Goal: Task Accomplishment & Management: Use online tool/utility

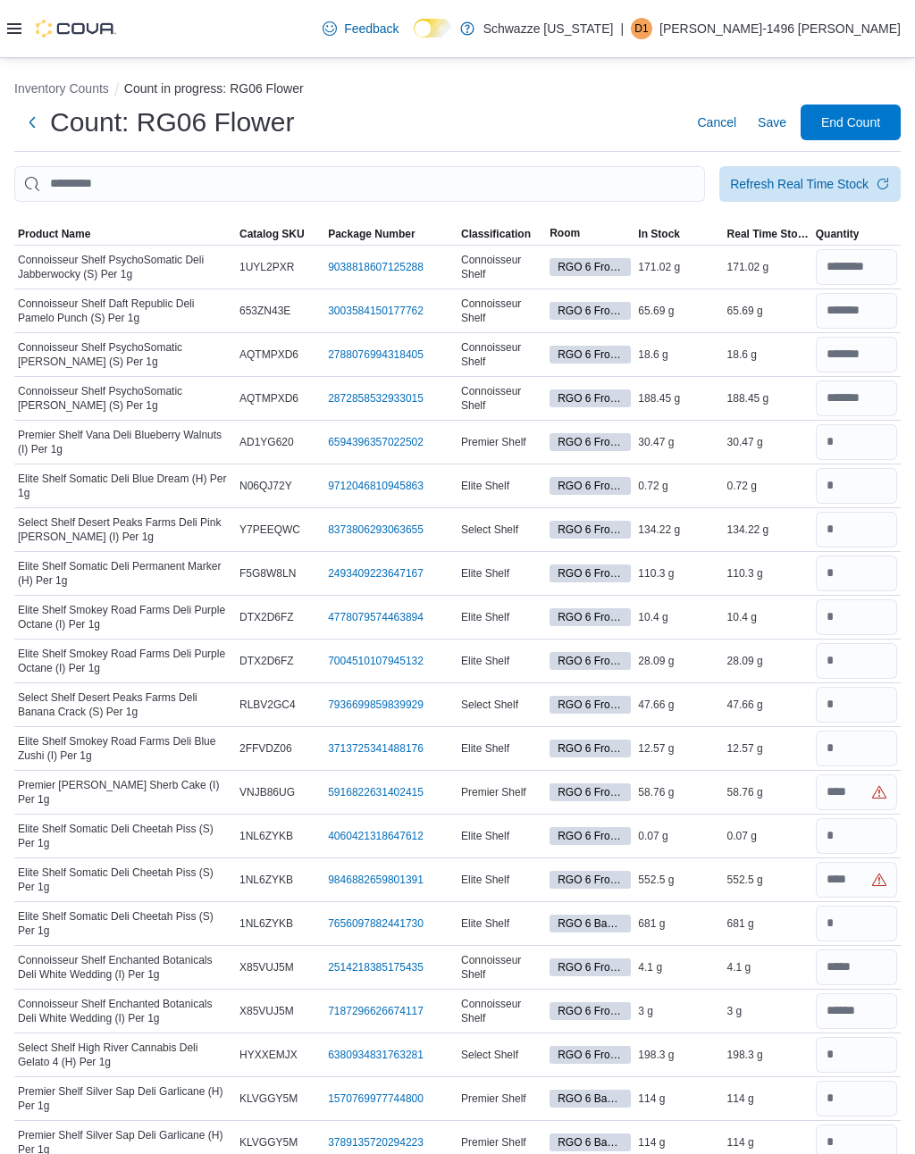
click at [24, 4] on div at bounding box center [61, 28] width 109 height 57
click at [11, 30] on icon at bounding box center [14, 28] width 14 height 14
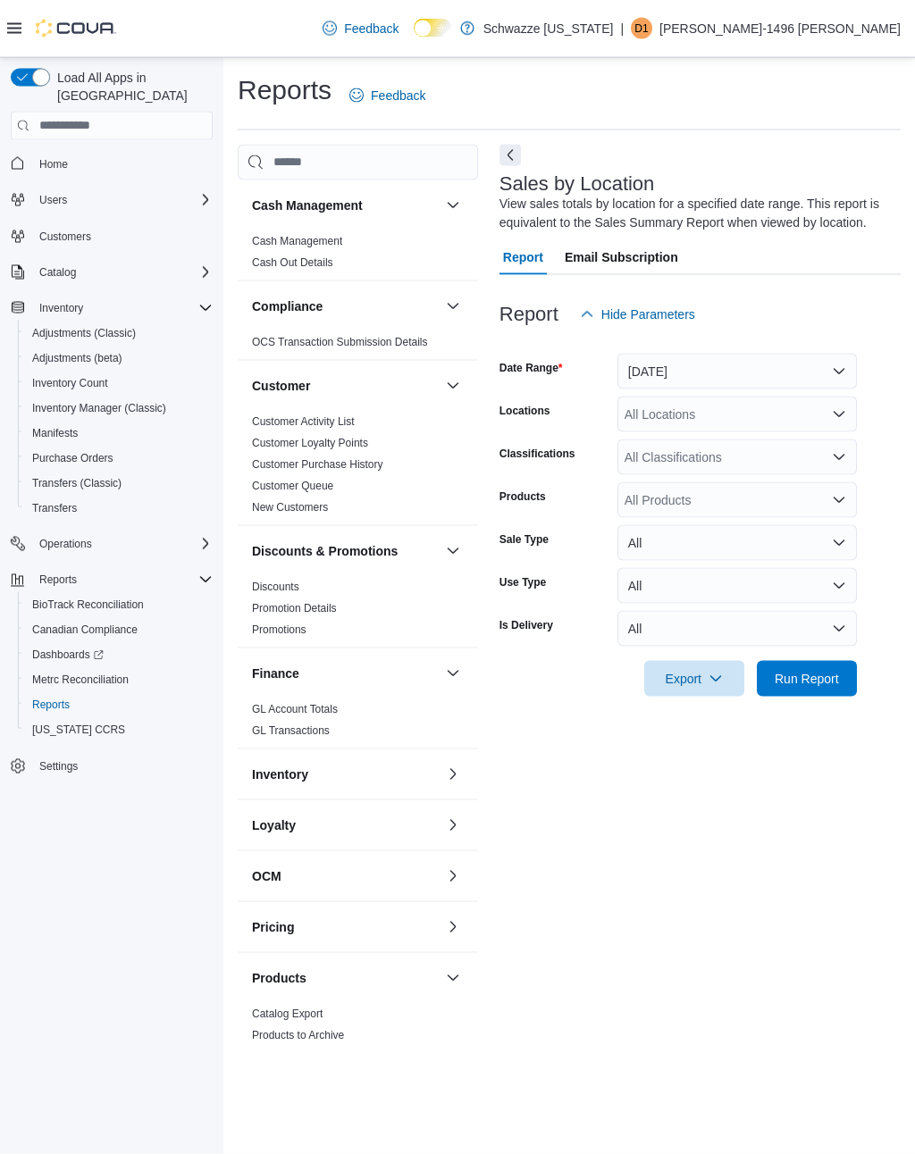
scroll to position [28, 0]
click at [641, 354] on button "[DATE]" at bounding box center [736, 372] width 239 height 36
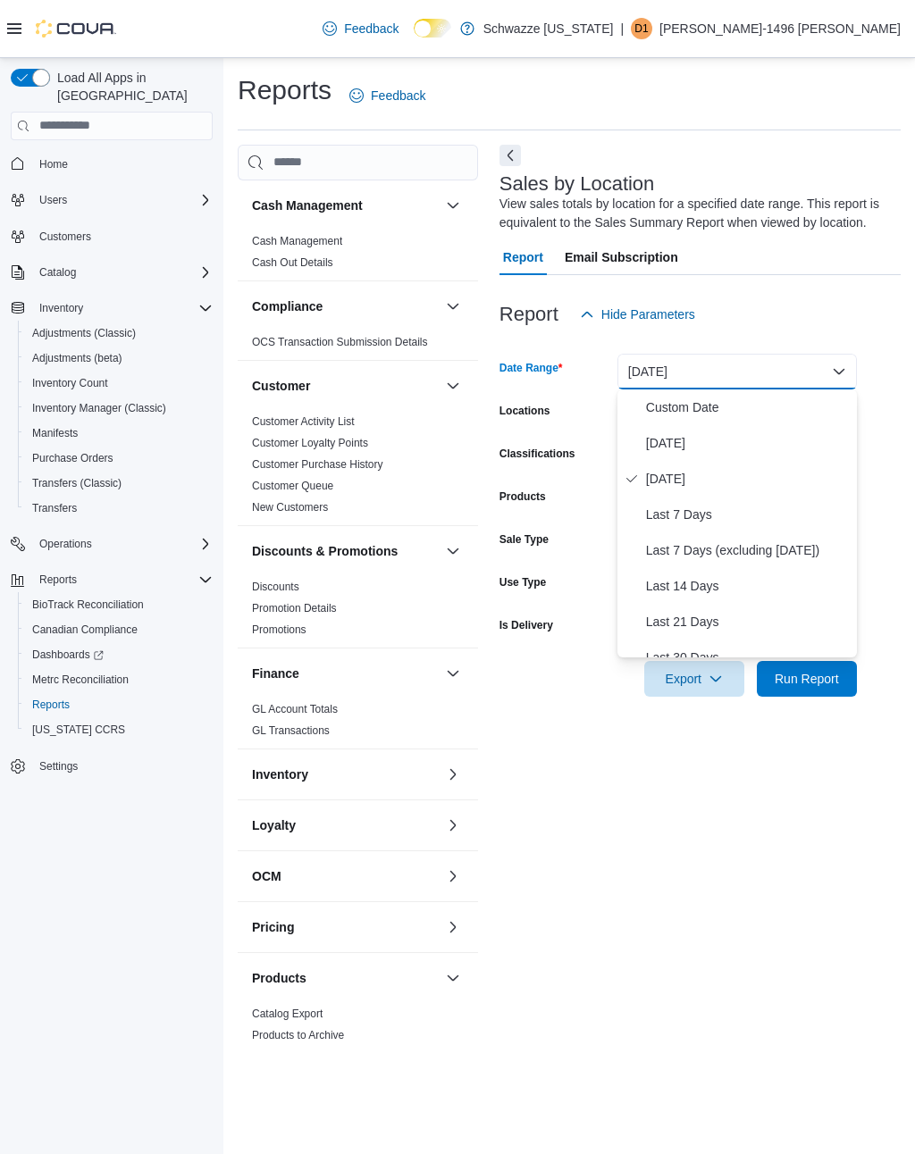
click at [654, 432] on span "[DATE]" at bounding box center [748, 442] width 204 height 21
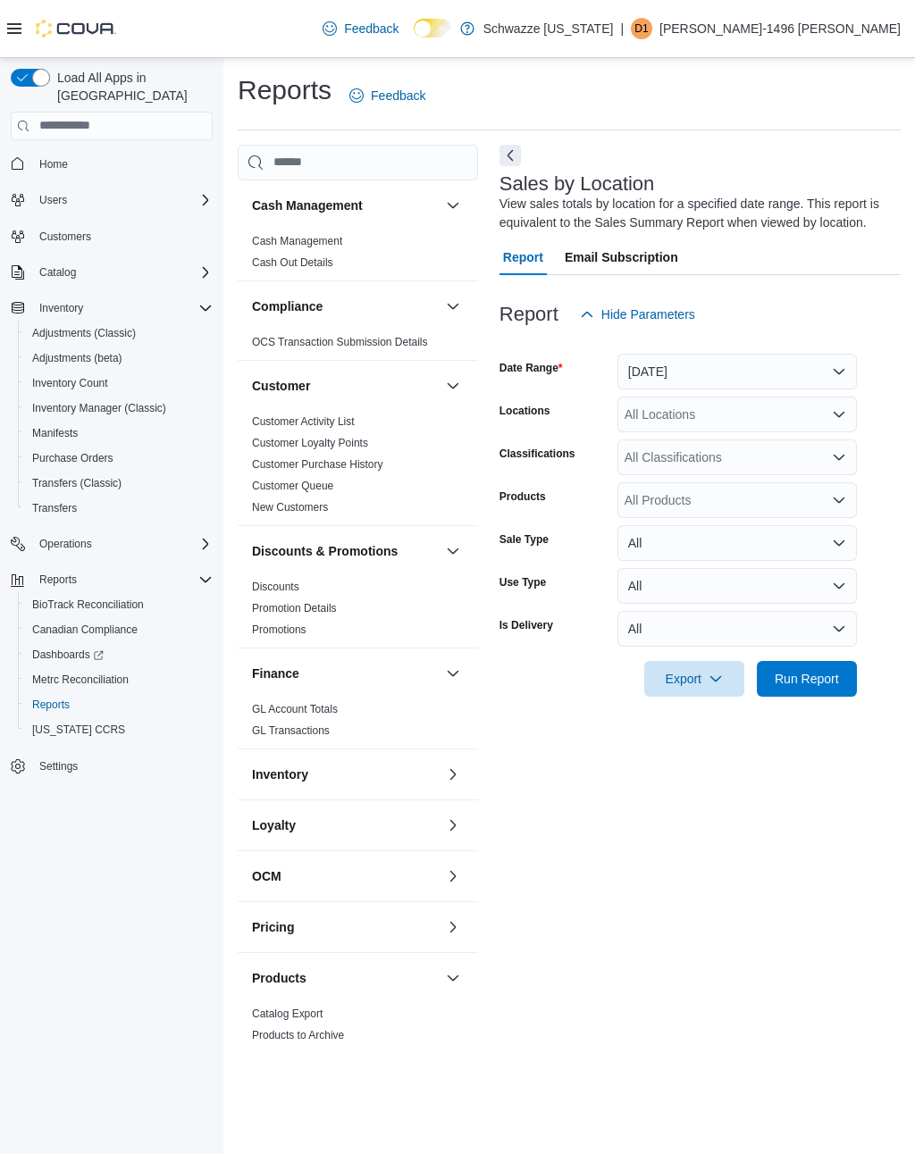
click at [661, 397] on div "All Locations" at bounding box center [736, 415] width 239 height 36
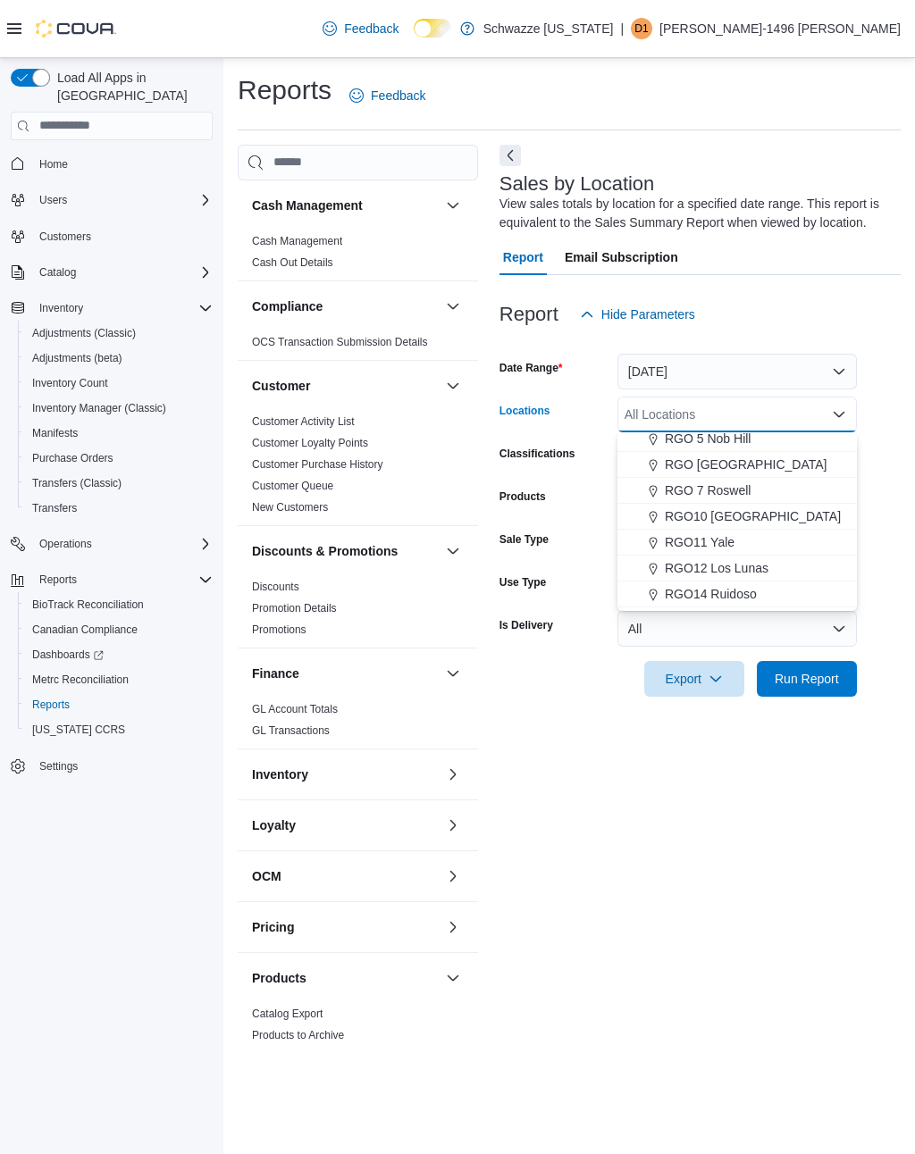
scroll to position [597, 0]
click at [747, 461] on span "RGO [GEOGRAPHIC_DATA]" at bounding box center [746, 470] width 163 height 18
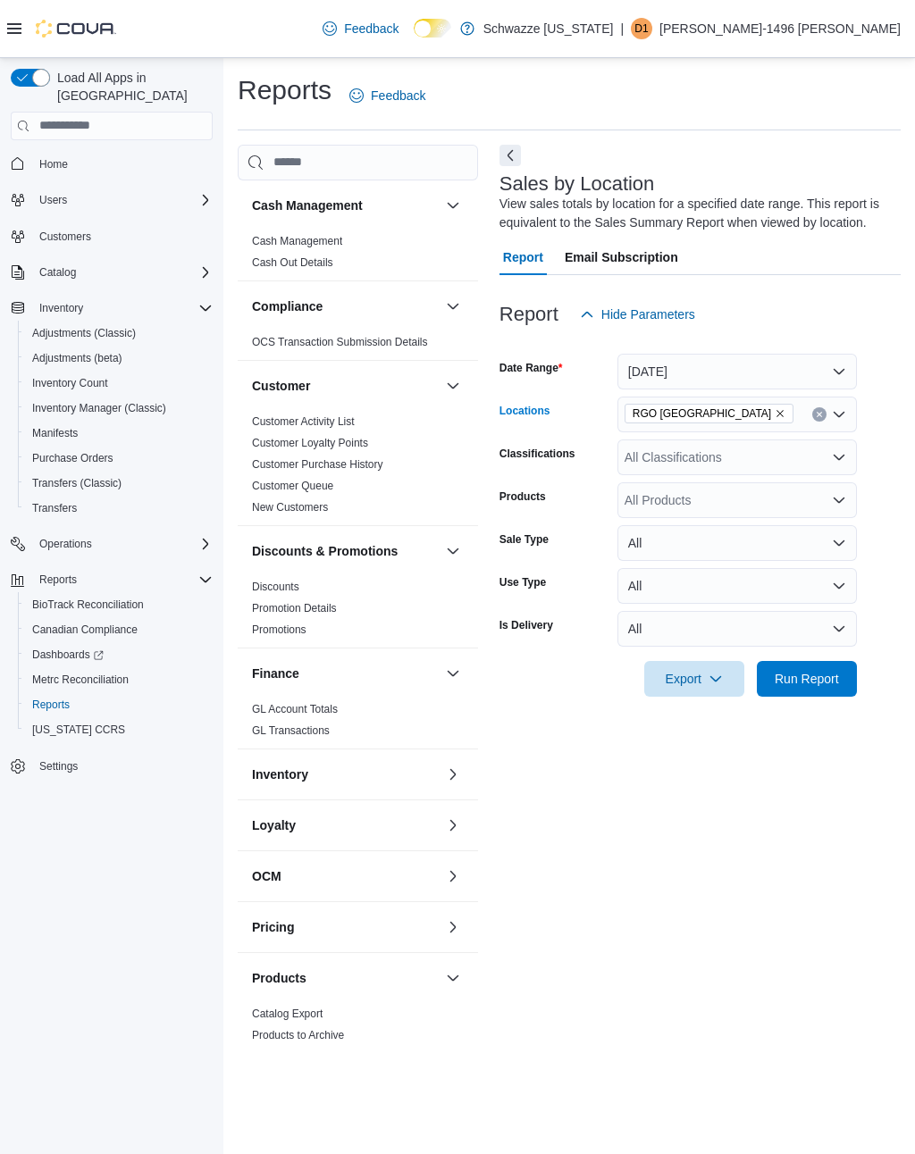
click at [526, 661] on div "Export Run Report" at bounding box center [677, 679] width 357 height 36
click at [813, 670] on span "Run Report" at bounding box center [807, 679] width 64 height 18
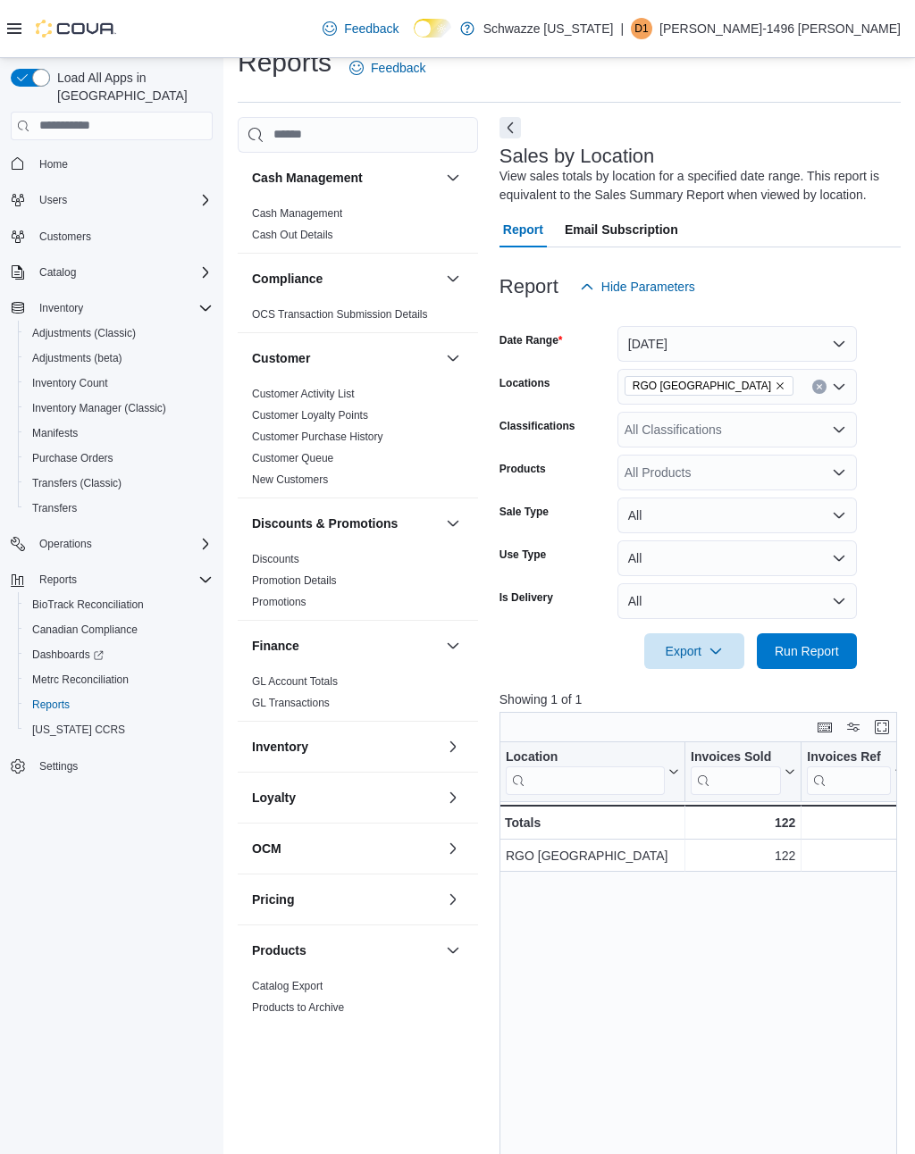
click at [887, 736] on button "Enter fullscreen" at bounding box center [881, 726] width 21 height 21
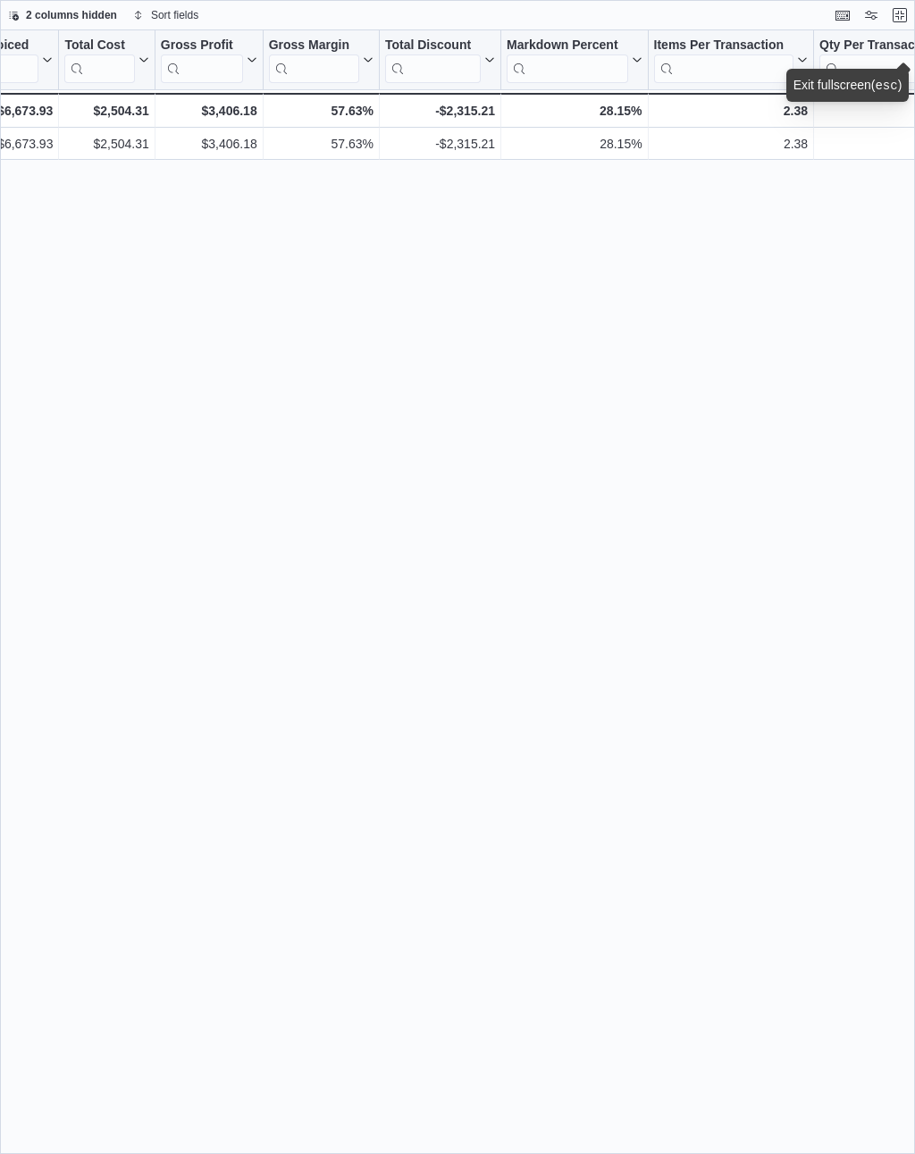
scroll to position [0, 947]
